Goal: Task Accomplishment & Management: Manage account settings

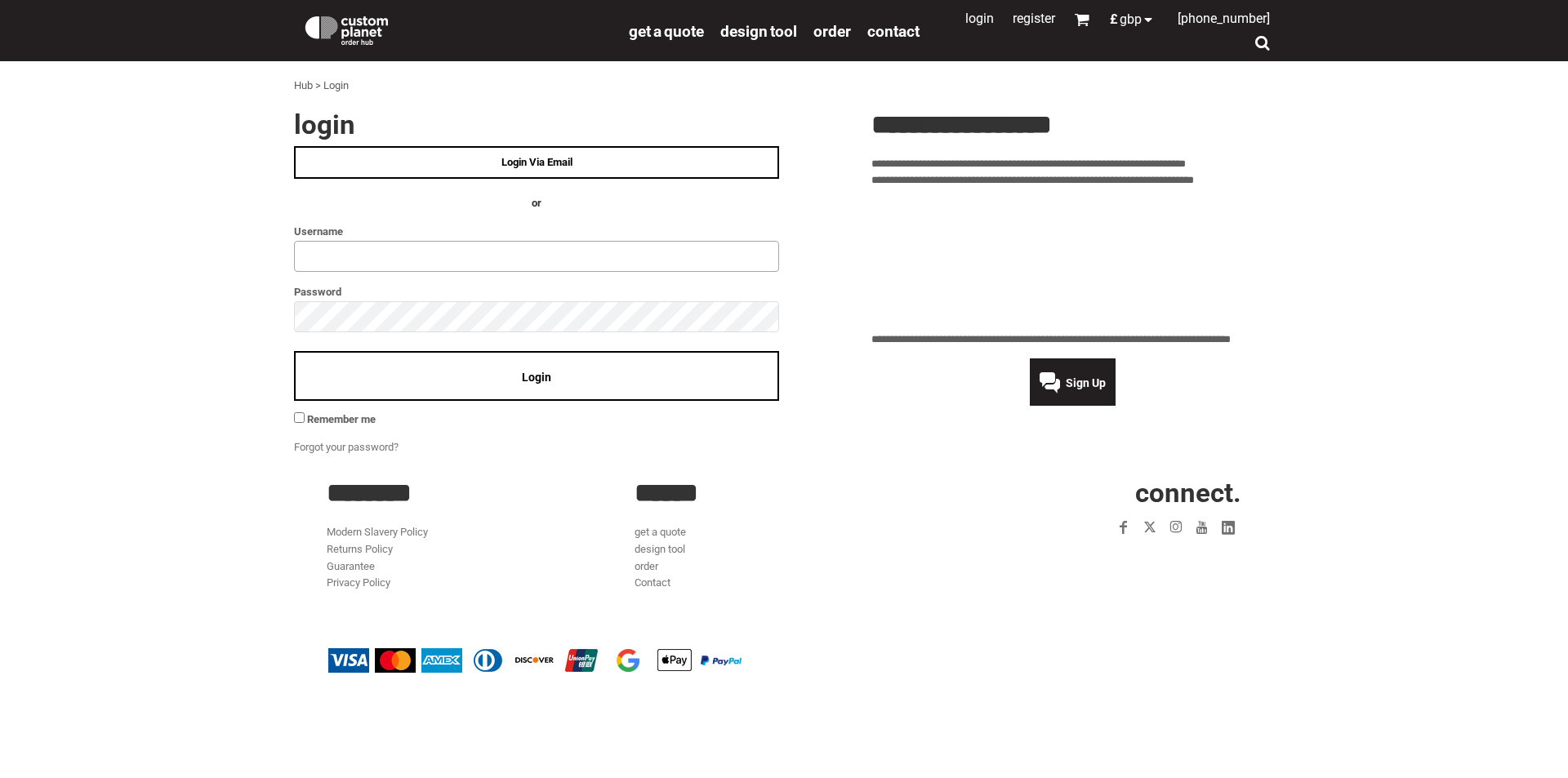
click at [512, 261] on input "text" at bounding box center [536, 257] width 485 height 31
type input "**********"
click input "**" at bounding box center [0, 0] width 0 height 0
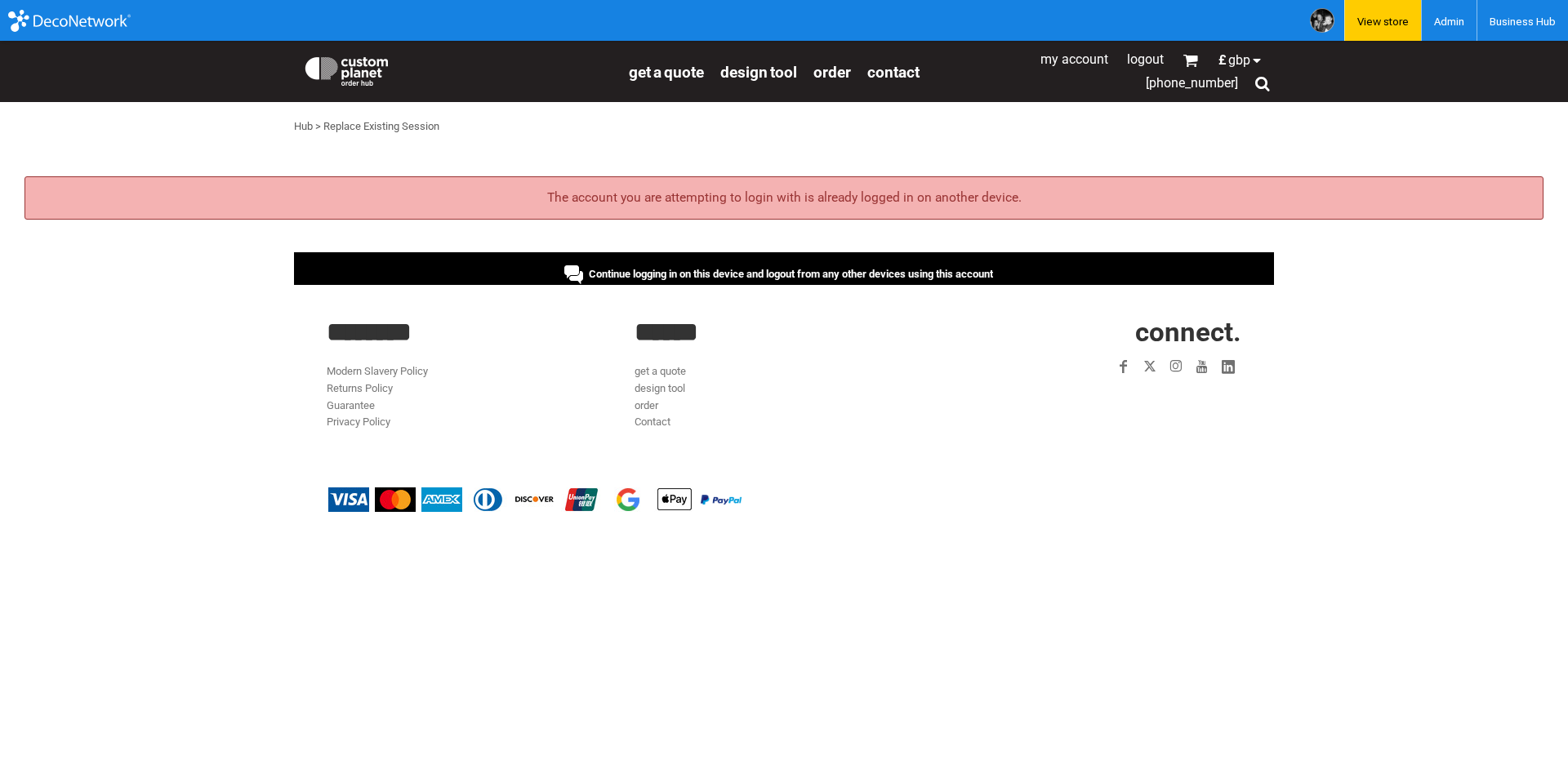
click at [836, 274] on span "Continue logging in on this device and logout from any other devices using this…" at bounding box center [790, 274] width 404 height 12
